Goal: Task Accomplishment & Management: Use online tool/utility

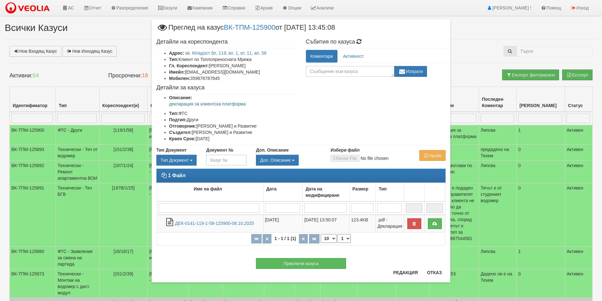
click at [433, 269] on div "Приключи казуса" at bounding box center [301, 260] width 298 height 17
click at [431, 270] on button "Отказ" at bounding box center [434, 272] width 22 height 10
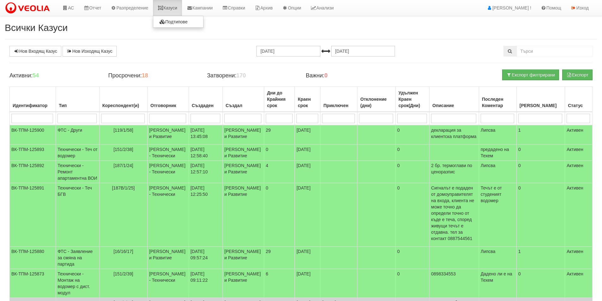
click at [177, 6] on link "Казуси" at bounding box center [167, 8] width 29 height 16
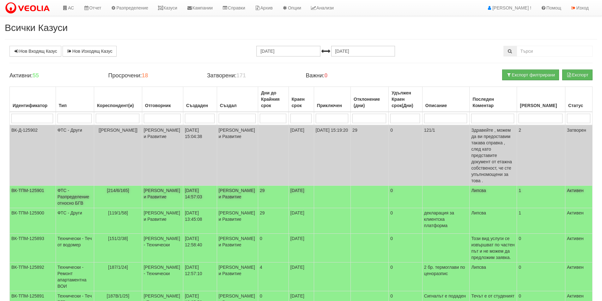
click at [294, 192] on td "07/11/2025" at bounding box center [300, 197] width 25 height 22
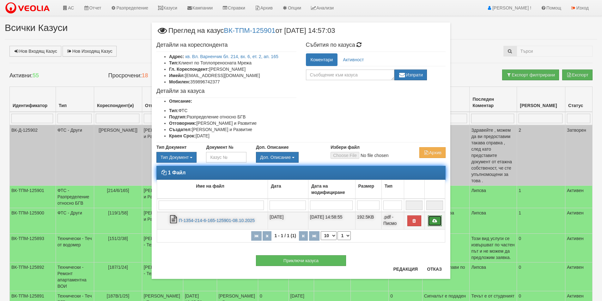
click at [436, 220] on icon at bounding box center [435, 221] width 6 height 4
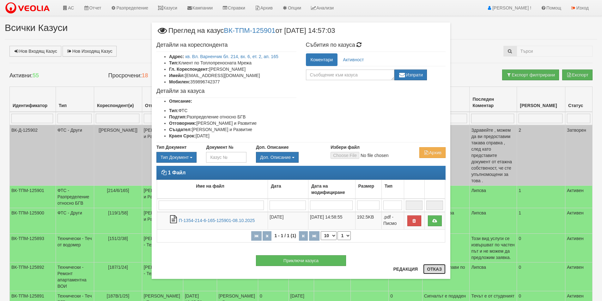
click at [443, 266] on button "Отказ" at bounding box center [434, 269] width 22 height 10
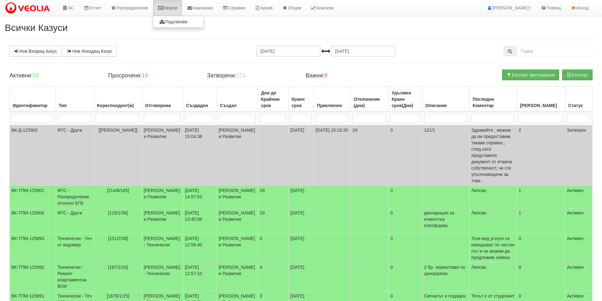
click at [178, 7] on link "Казуси" at bounding box center [167, 8] width 29 height 16
click at [75, 6] on link "АС" at bounding box center [67, 8] width 21 height 16
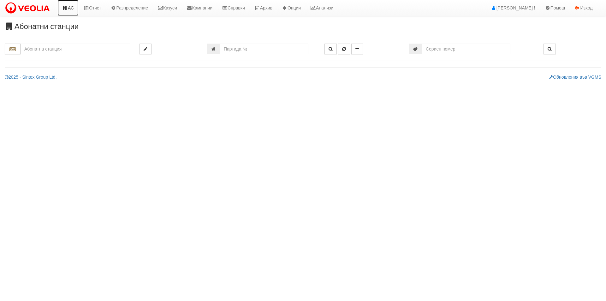
click at [68, 9] on link "АС" at bounding box center [67, 8] width 21 height 16
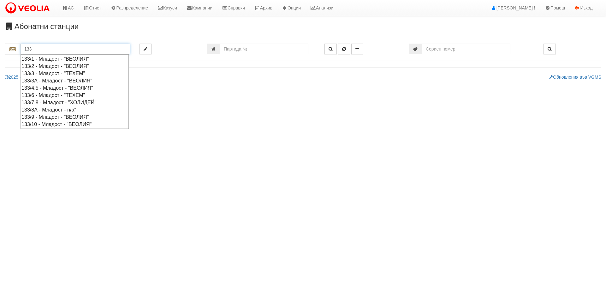
click at [57, 94] on div "133/6 - Младост - "ТЕХЕМ"" at bounding box center [74, 95] width 106 height 7
type input "133/6 - Младост - "ТЕХЕМ""
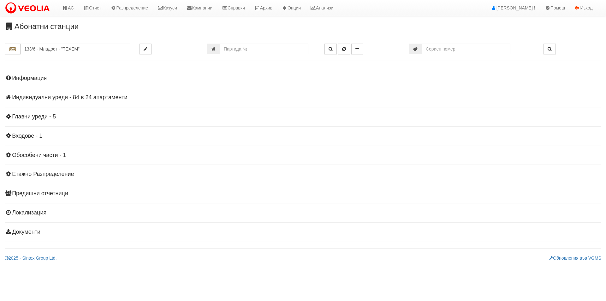
click at [100, 90] on div "Информация Параметри Брой Апартаменти: 24 Ползватели 08/2025 58 % 0 % 53" at bounding box center [303, 154] width 597 height 174
click at [101, 93] on div "Информация Параметри Брой Апартаменти: 24 Ползватели 08/2025 58 % 0 % 53" at bounding box center [303, 154] width 597 height 174
click at [104, 95] on h4 "Индивидуални уреди - 84 в 24 апартаменти" at bounding box center [303, 97] width 597 height 6
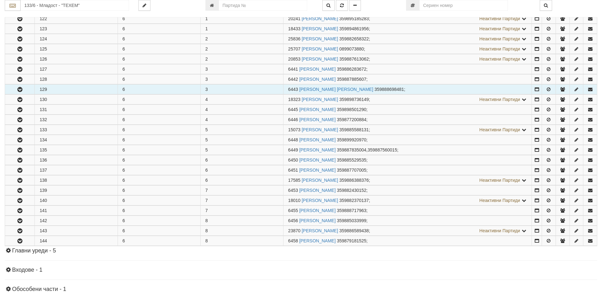
scroll to position [126, 0]
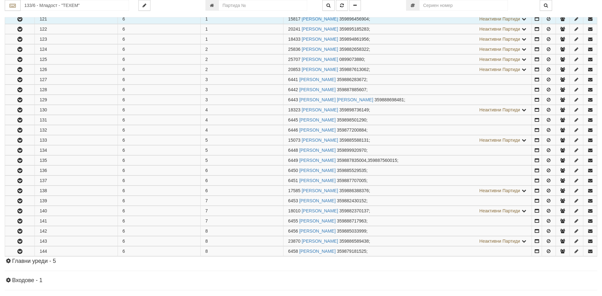
click at [18, 19] on icon "button" at bounding box center [20, 19] width 8 height 4
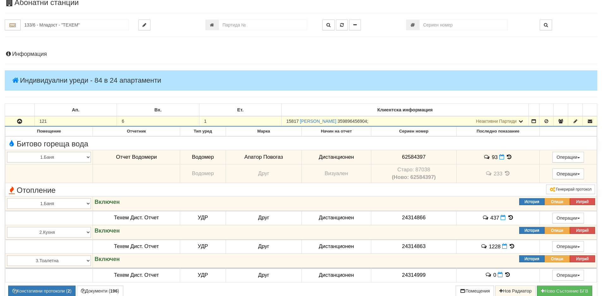
scroll to position [0, 0]
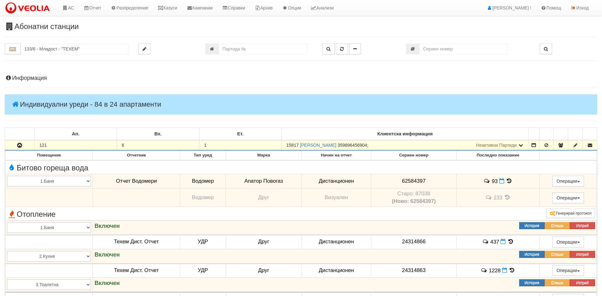
click at [37, 76] on h4 "Информация" at bounding box center [301, 78] width 592 height 6
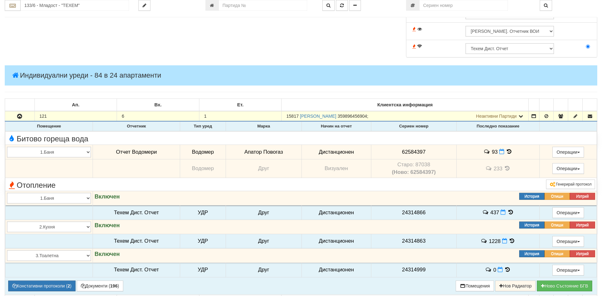
scroll to position [284, 0]
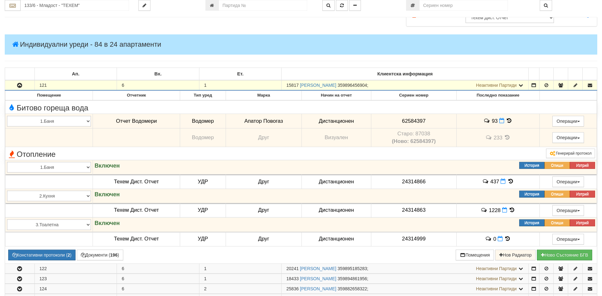
drag, startPoint x: 297, startPoint y: 86, endPoint x: 285, endPoint y: 87, distance: 12.0
click at [285, 87] on td "15817 [PERSON_NAME] 359896456904 ; Неактивни Партиди 6435 [PERSON_NAME] 3598964…" at bounding box center [404, 85] width 247 height 10
drag, startPoint x: 297, startPoint y: 87, endPoint x: 284, endPoint y: 87, distance: 13.9
click at [284, 87] on td "15817 [PERSON_NAME] 359896456904 ; Неактивни Партиди 6435 [PERSON_NAME] 3598964…" at bounding box center [404, 85] width 247 height 10
copy span "15817"
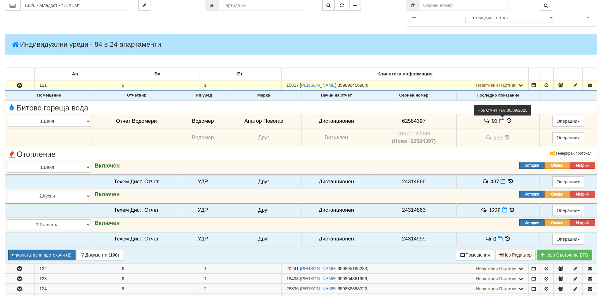
click at [500, 123] on icon at bounding box center [501, 120] width 5 height 5
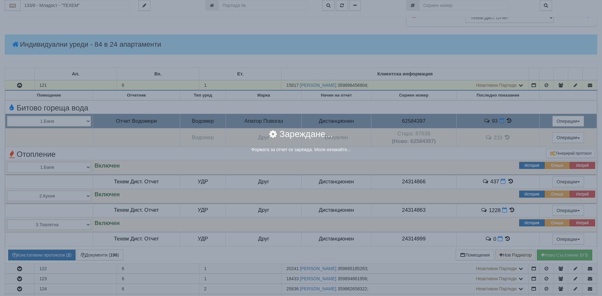
click at [500, 121] on div "× Зареждане... Формата за отчет се зарежда. Моля изчакайте..." at bounding box center [301, 148] width 602 height 296
select select "8ac75930-9bfd-e511-80be-8d5a1dced85a"
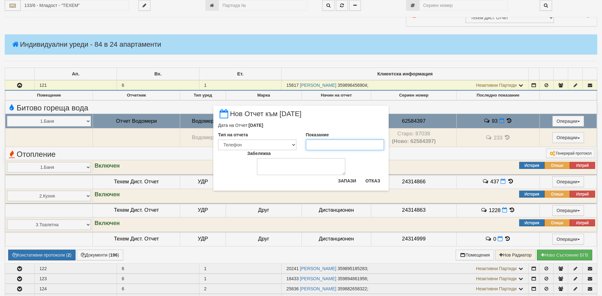
click at [373, 142] on input "Показание" at bounding box center [345, 145] width 78 height 11
type input "95.415"
click at [340, 183] on button "Запази" at bounding box center [347, 181] width 26 height 10
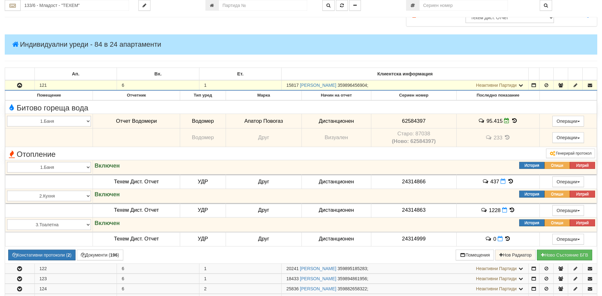
drag, startPoint x: 298, startPoint y: 86, endPoint x: 276, endPoint y: 87, distance: 22.1
click at [276, 87] on tr "121 6 1 15817 [PERSON_NAME] 359896456904 ; Неактивни Партиди 6435 [PERSON_NAME]…" at bounding box center [301, 85] width 592 height 10
copy tr "15817"
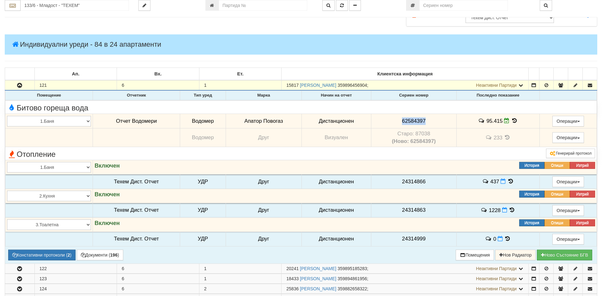
drag, startPoint x: 424, startPoint y: 120, endPoint x: 398, endPoint y: 122, distance: 25.6
click at [398, 122] on td "62584397" at bounding box center [413, 121] width 85 height 15
copy span "62584397"
